Goal: Information Seeking & Learning: Learn about a topic

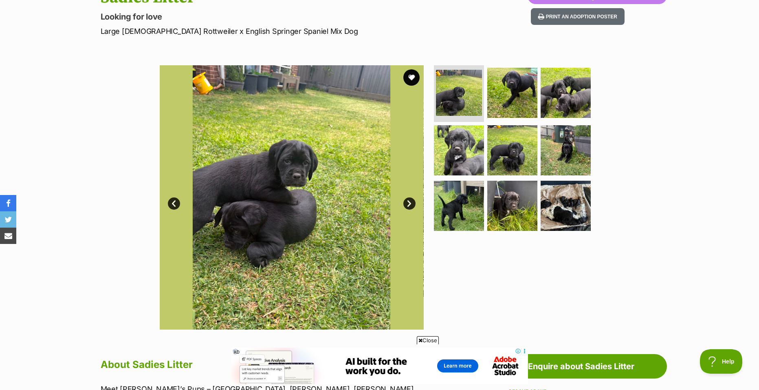
scroll to position [82, 0]
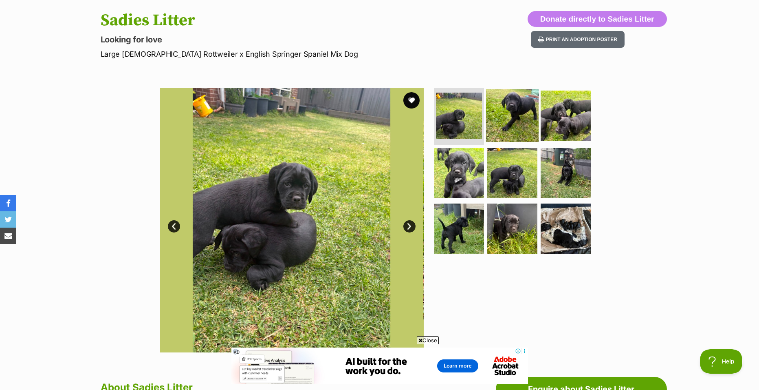
click at [530, 121] on img at bounding box center [512, 115] width 53 height 53
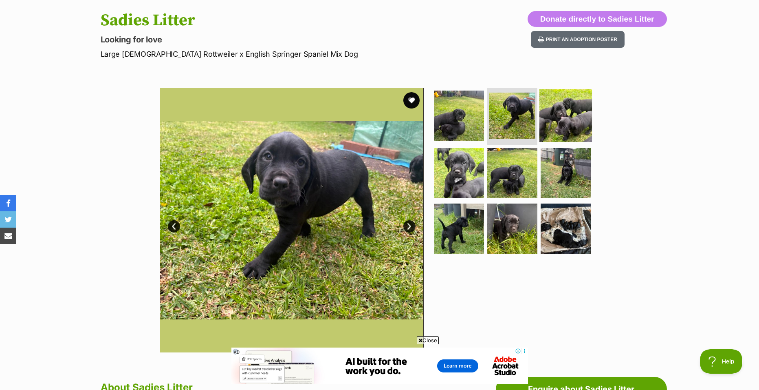
click at [560, 115] on img at bounding box center [566, 115] width 53 height 53
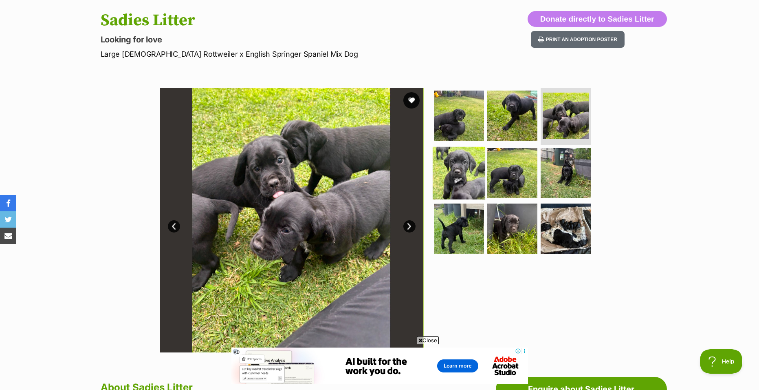
click at [460, 181] on img at bounding box center [459, 173] width 53 height 53
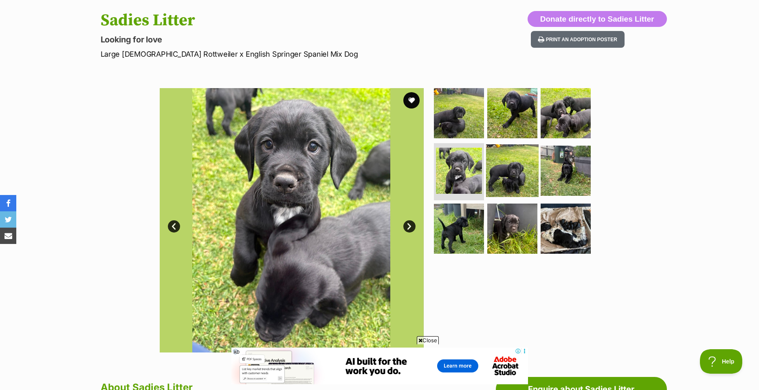
click at [514, 182] on img at bounding box center [512, 170] width 53 height 53
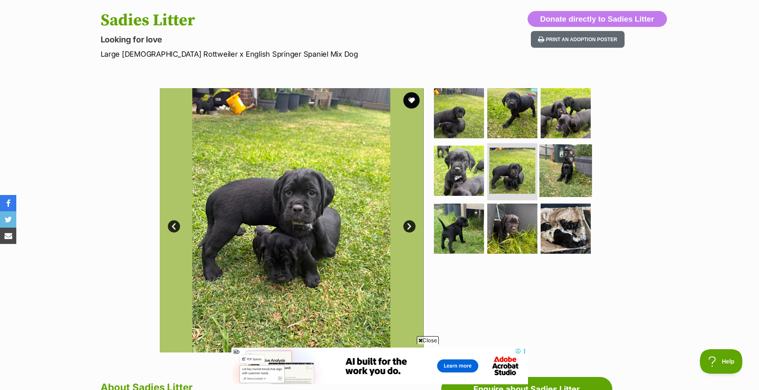
click at [560, 176] on img at bounding box center [566, 170] width 53 height 53
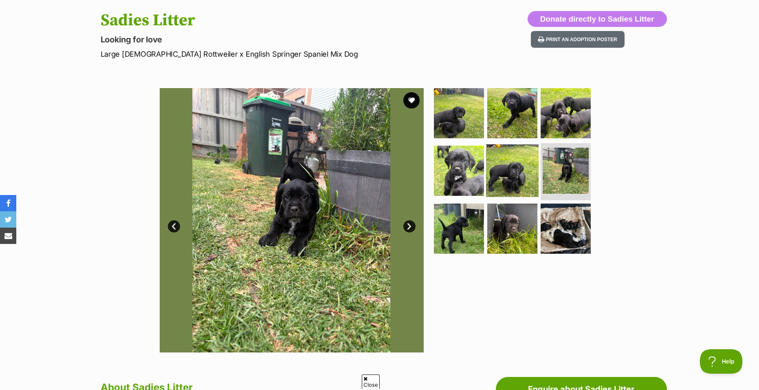
scroll to position [0, 0]
click at [521, 165] on img at bounding box center [512, 170] width 53 height 53
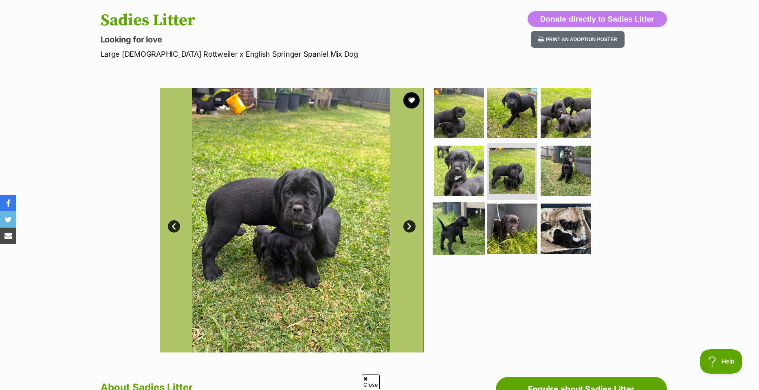
click at [466, 239] on img at bounding box center [459, 228] width 53 height 53
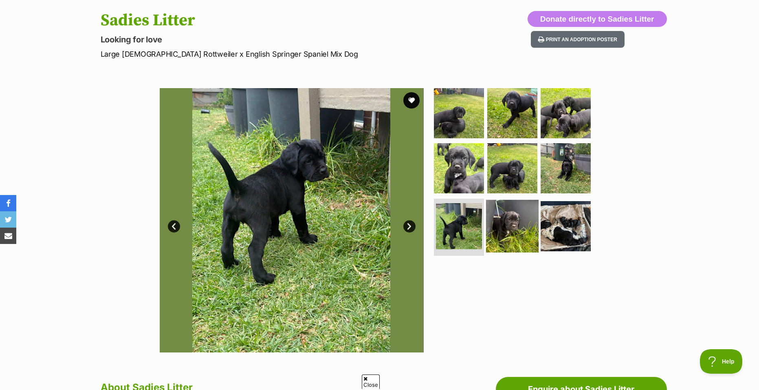
click at [523, 234] on img at bounding box center [512, 226] width 53 height 53
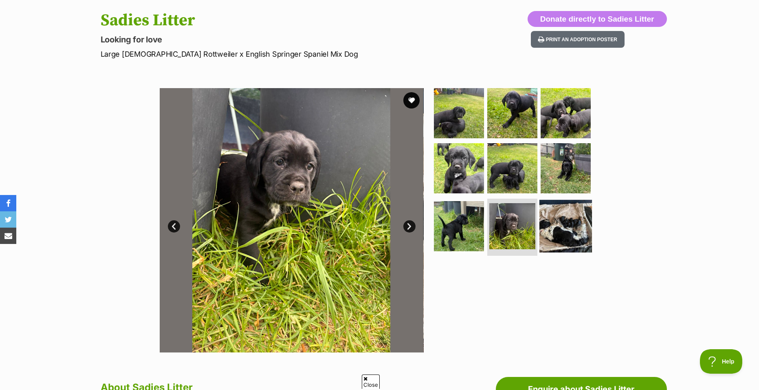
click at [574, 227] on img at bounding box center [566, 226] width 53 height 53
